Goal: Navigation & Orientation: Find specific page/section

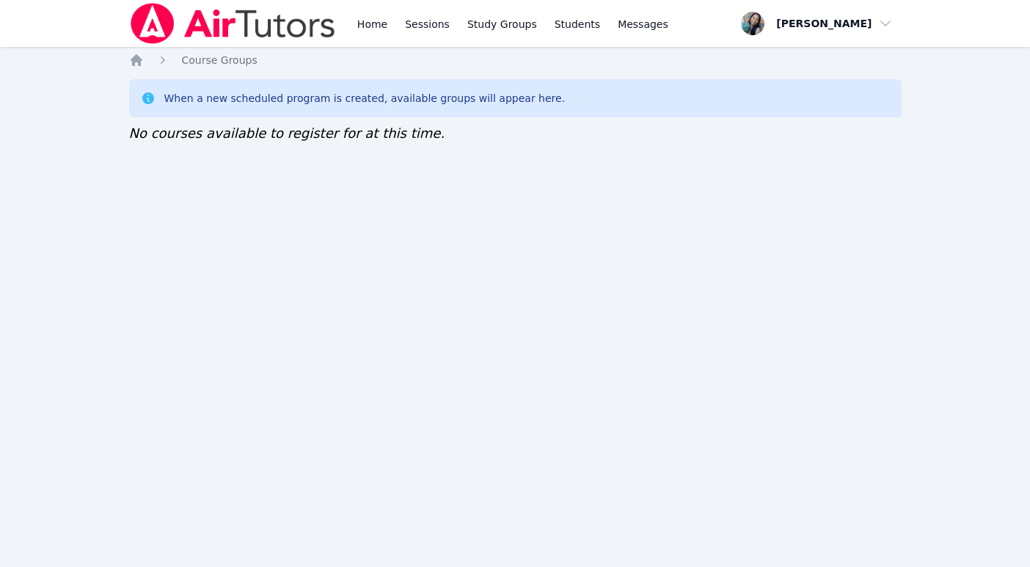
click at [84, 310] on div "Home Sessions Study Groups Students Messages Open user menu Sokha Lee Open main…" at bounding box center [515, 283] width 1030 height 567
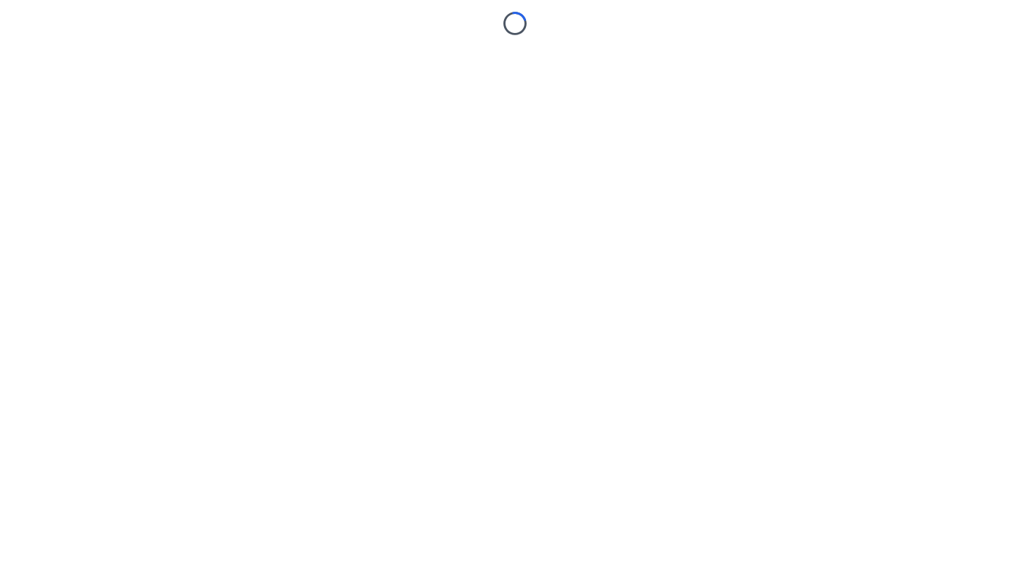
click at [84, 277] on body "Loading..." at bounding box center [515, 283] width 1030 height 567
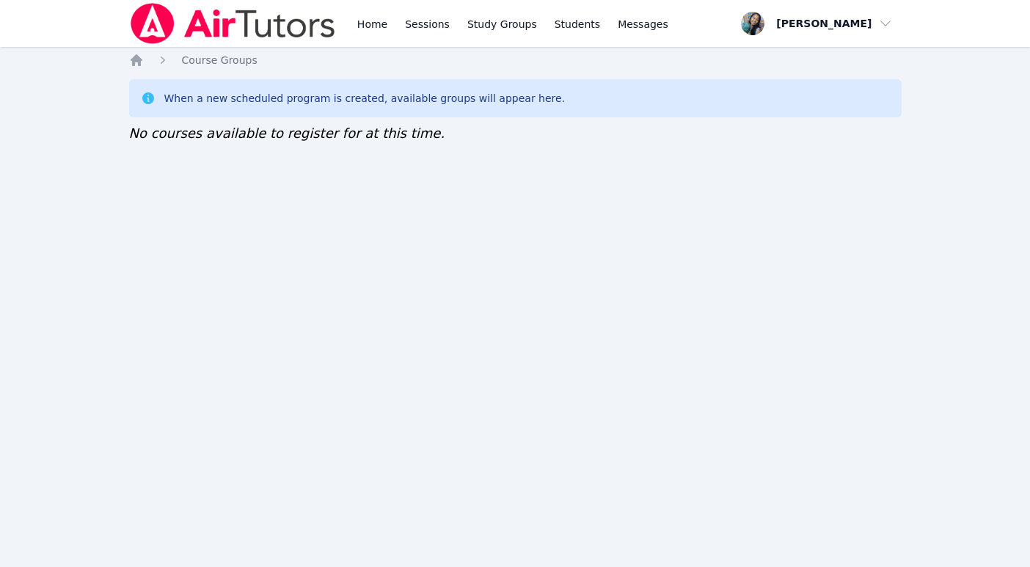
click at [98, 341] on div "Home Sessions Study Groups Students Messages Open user menu Sokha Lee Open main…" at bounding box center [515, 283] width 1030 height 567
click at [147, 101] on icon at bounding box center [148, 98] width 12 height 12
drag, startPoint x: 82, startPoint y: 138, endPoint x: 64, endPoint y: 194, distance: 58.7
click at [60, 217] on div "Home Sessions Study Groups Students Messages Open user menu Sokha Lee Open main…" at bounding box center [515, 283] width 1030 height 567
